Goal: Information Seeking & Learning: Understand process/instructions

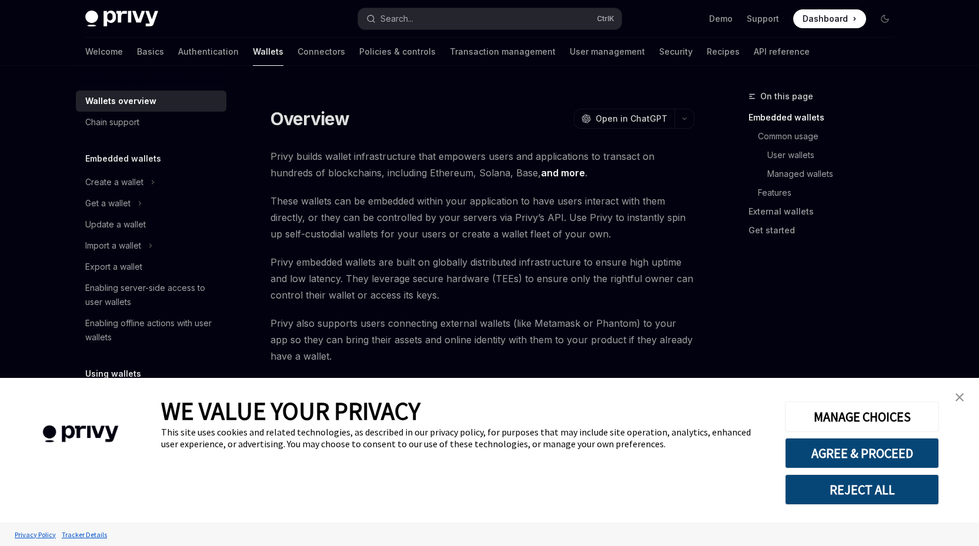
click at [964, 401] on link "close banner" at bounding box center [960, 398] width 24 height 24
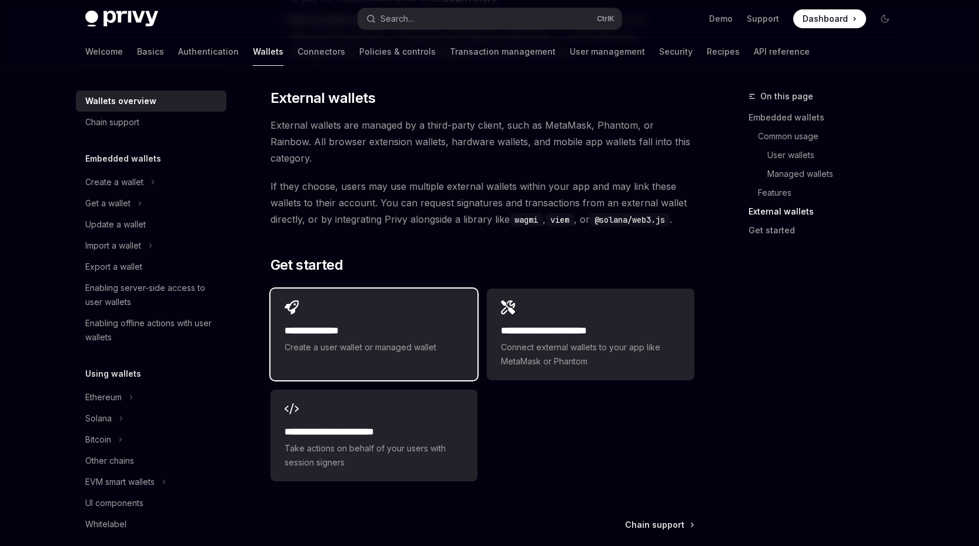
scroll to position [1764, 0]
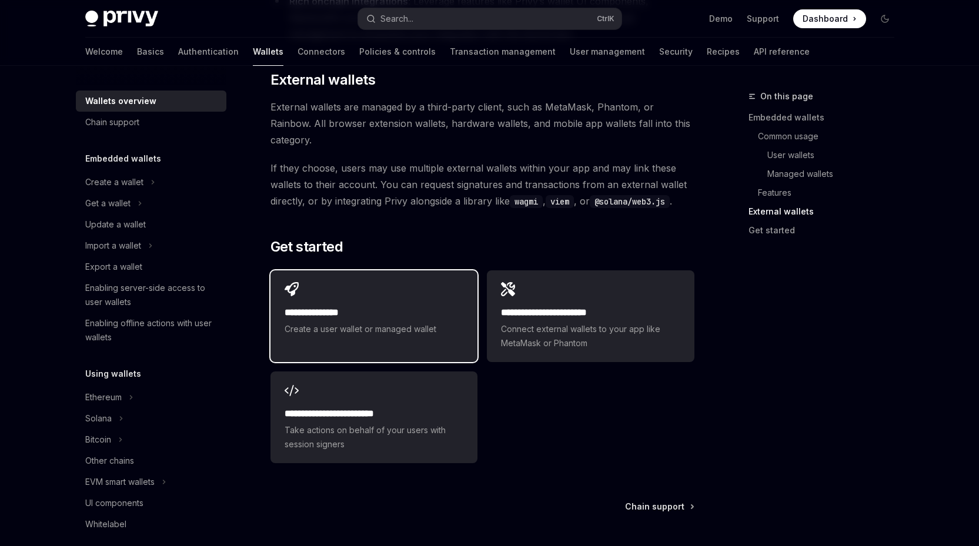
click at [366, 322] on span "Create a user wallet or managed wallet" at bounding box center [374, 329] width 179 height 14
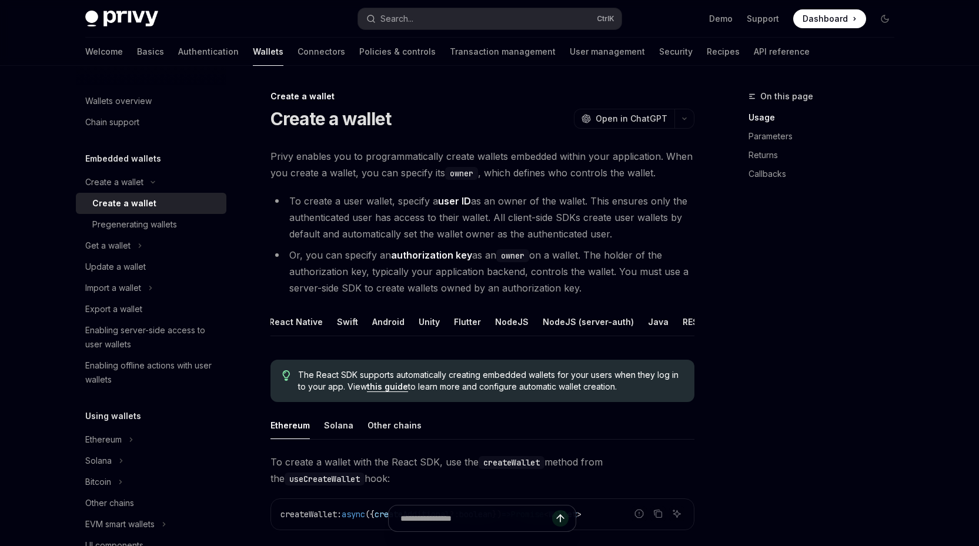
scroll to position [0, 52]
click at [551, 319] on button "NodeJS (server-auth)" at bounding box center [575, 322] width 91 height 28
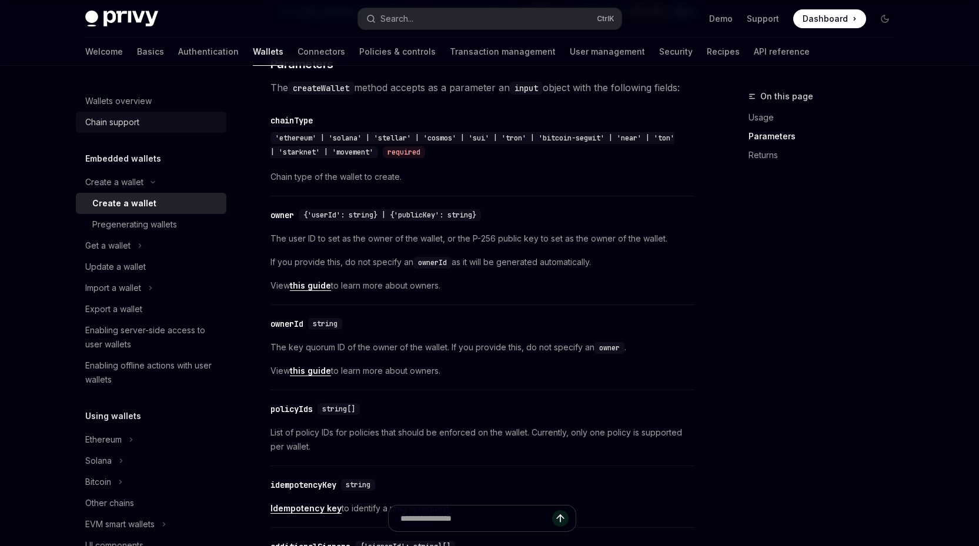
click at [94, 122] on div "Chain support" at bounding box center [112, 122] width 54 height 14
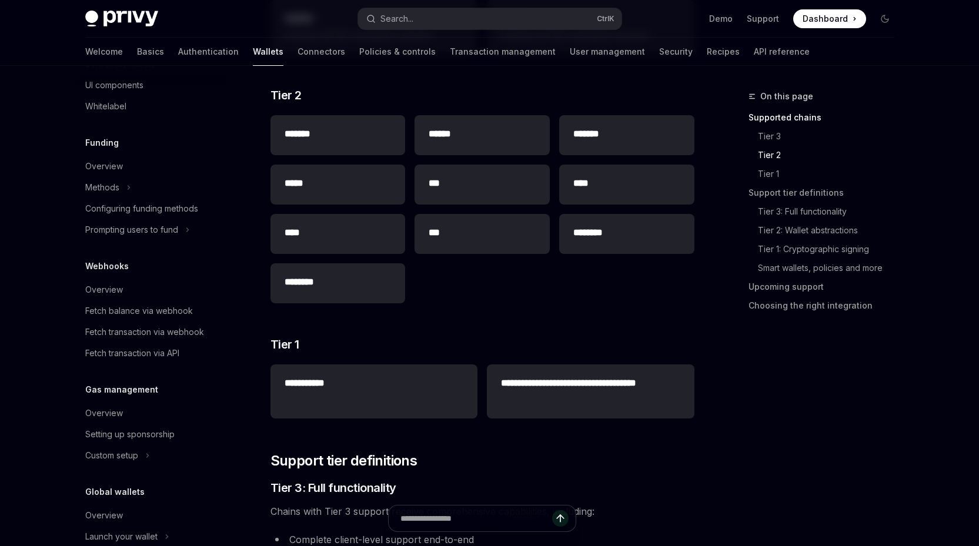
scroll to position [506, 0]
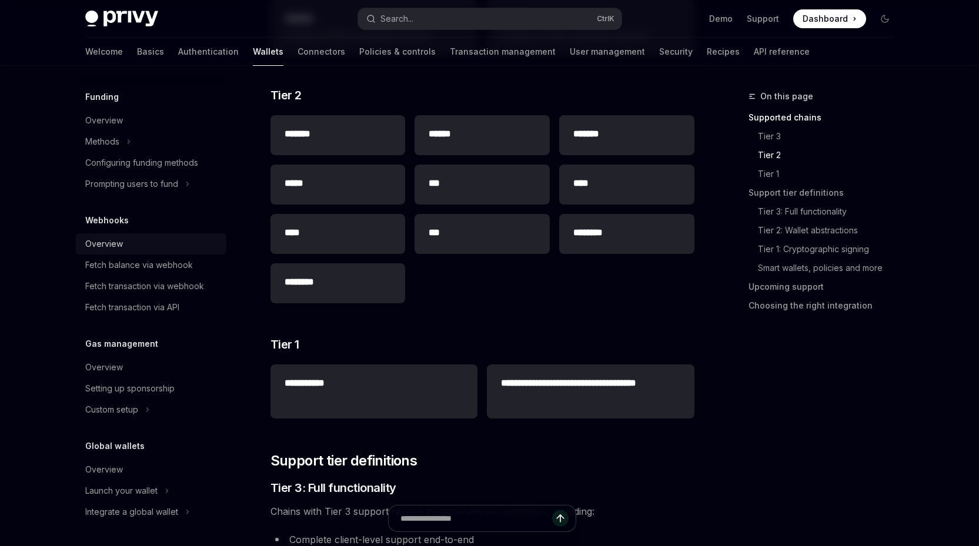
click at [115, 240] on div "Overview" at bounding box center [104, 244] width 38 height 14
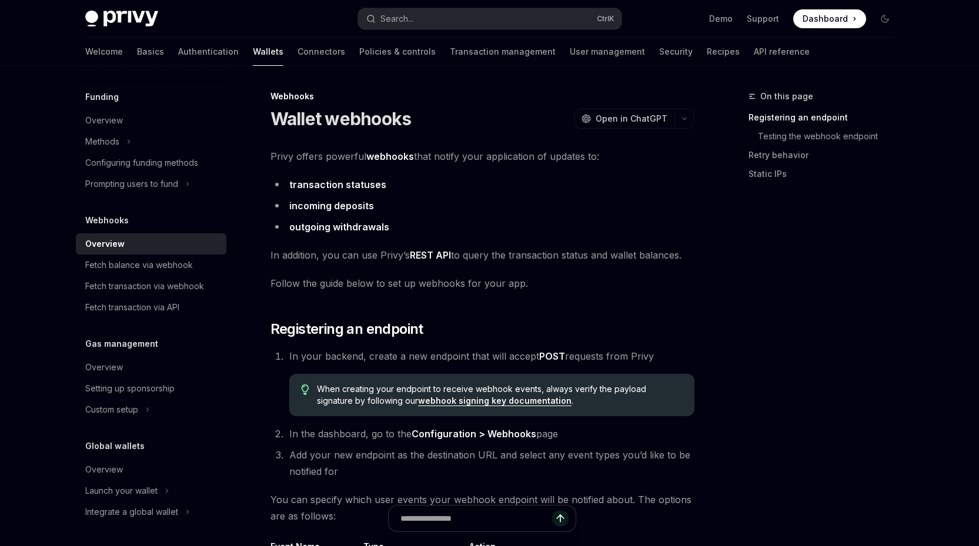
click at [112, 216] on h5 "Webhooks" at bounding box center [107, 220] width 44 height 14
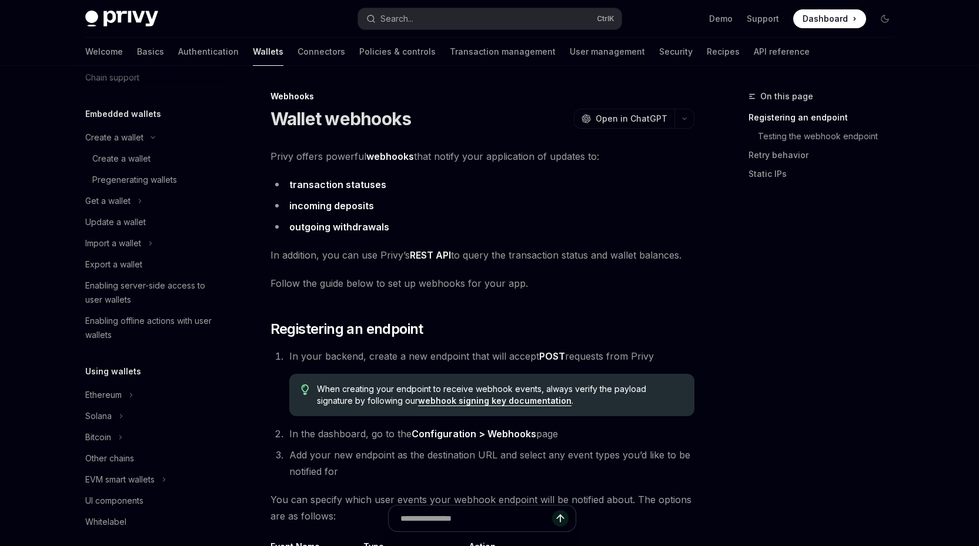
scroll to position [12, 0]
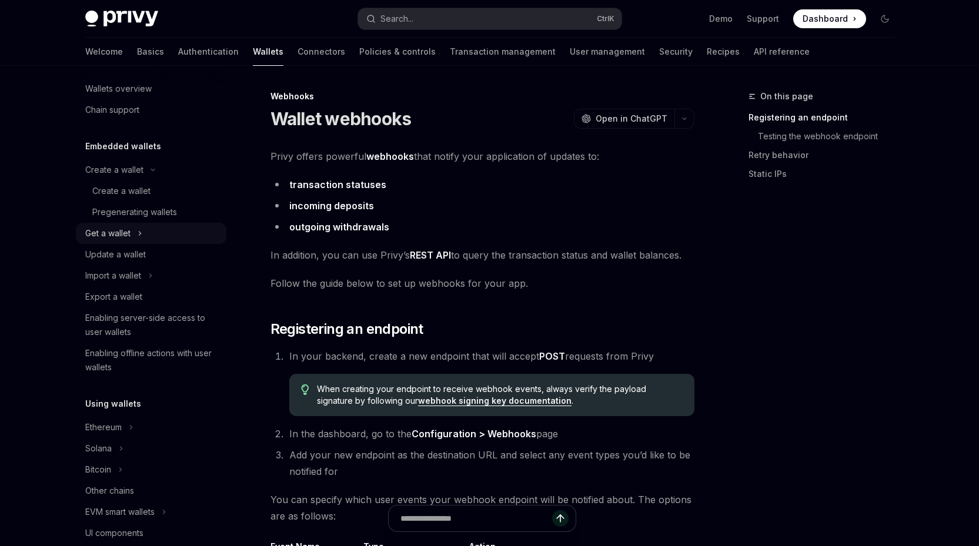
click at [141, 238] on icon at bounding box center [140, 233] width 5 height 14
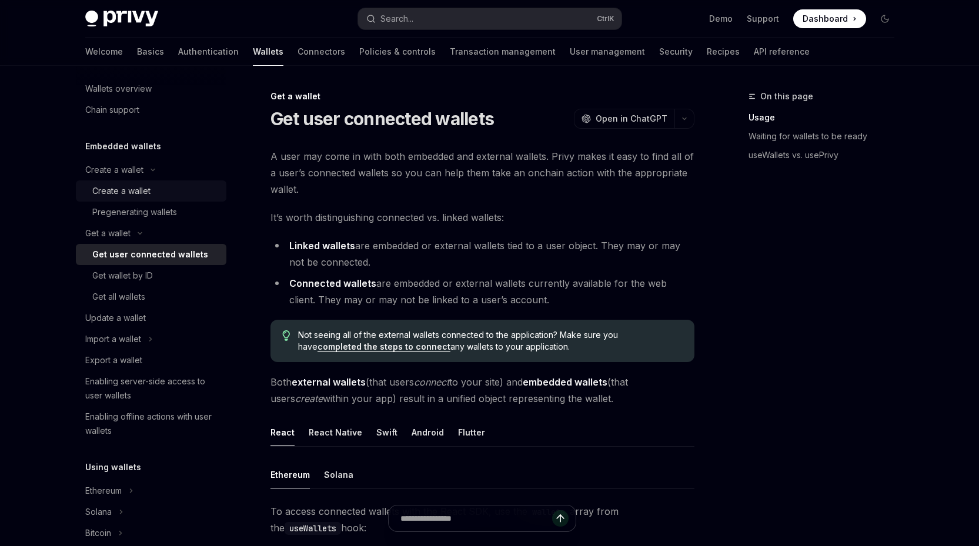
click at [133, 192] on div "Create a wallet" at bounding box center [121, 191] width 58 height 14
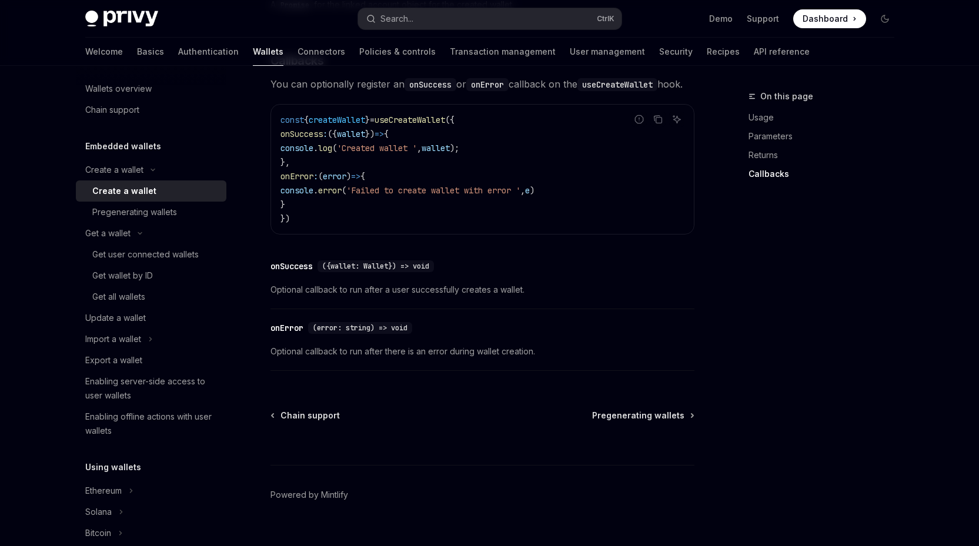
scroll to position [884, 0]
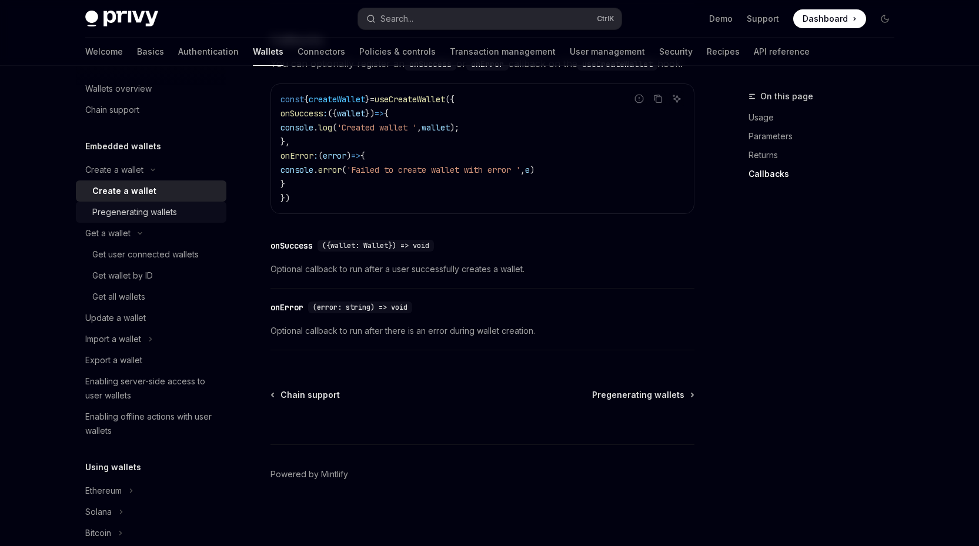
click at [155, 215] on div "Pregenerating wallets" at bounding box center [134, 212] width 85 height 14
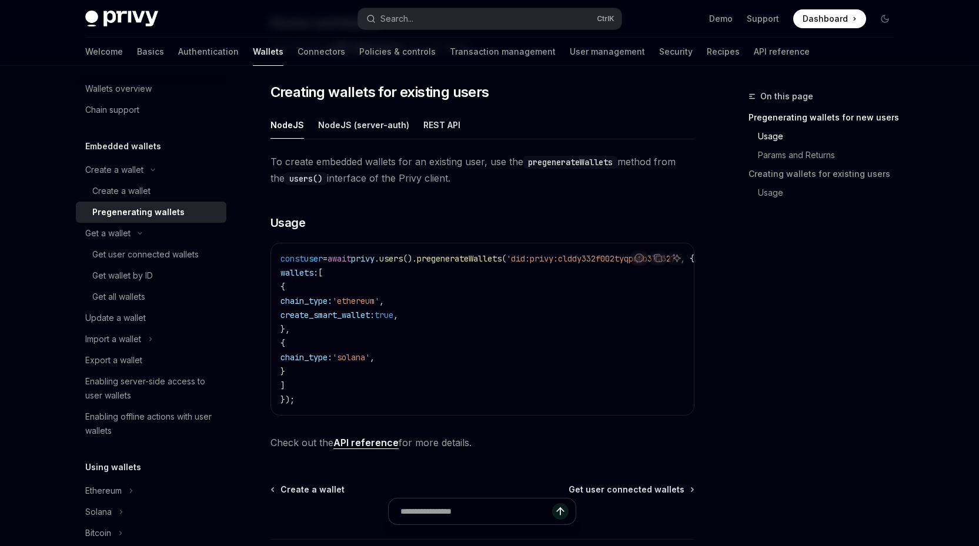
scroll to position [694, 0]
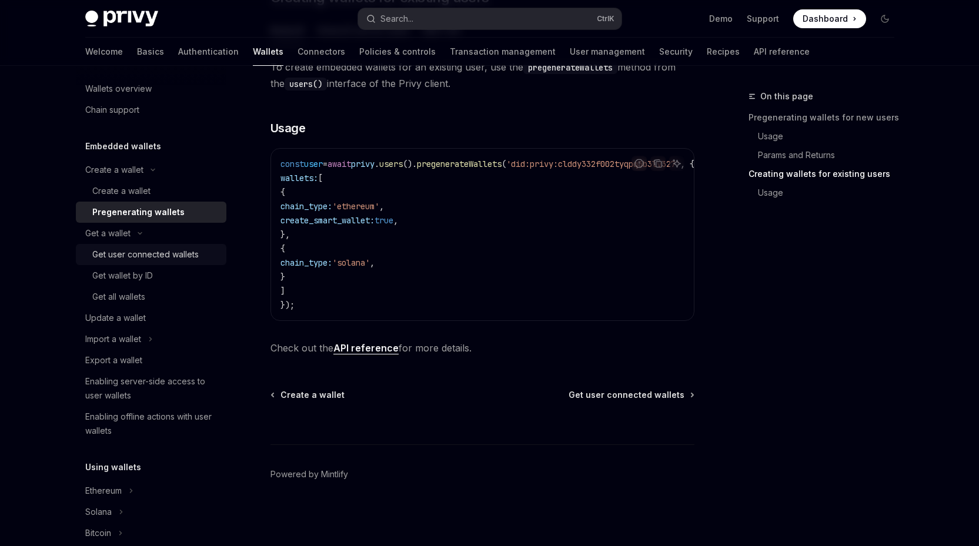
click at [149, 262] on link "Get user connected wallets" at bounding box center [151, 254] width 151 height 21
type textarea "*"
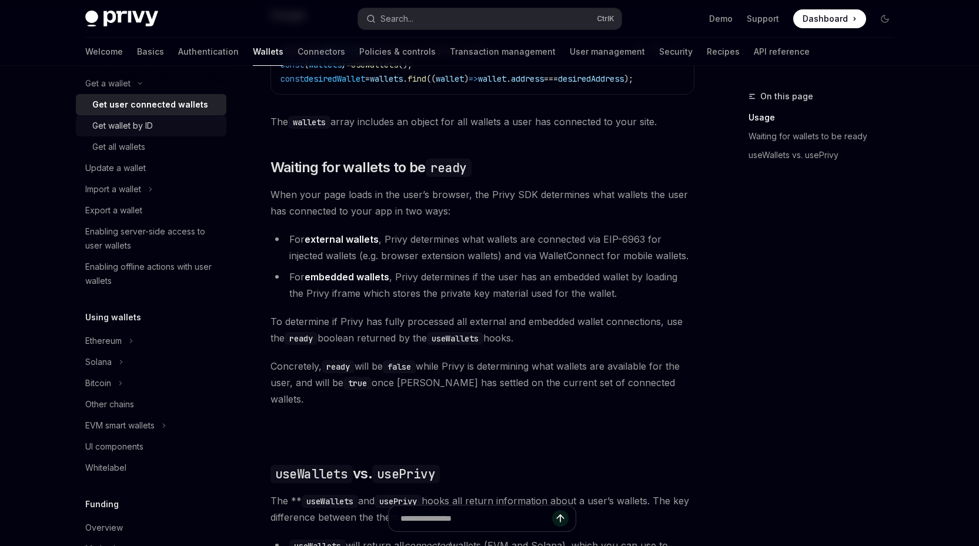
scroll to position [295, 0]
